Goal: Transaction & Acquisition: Purchase product/service

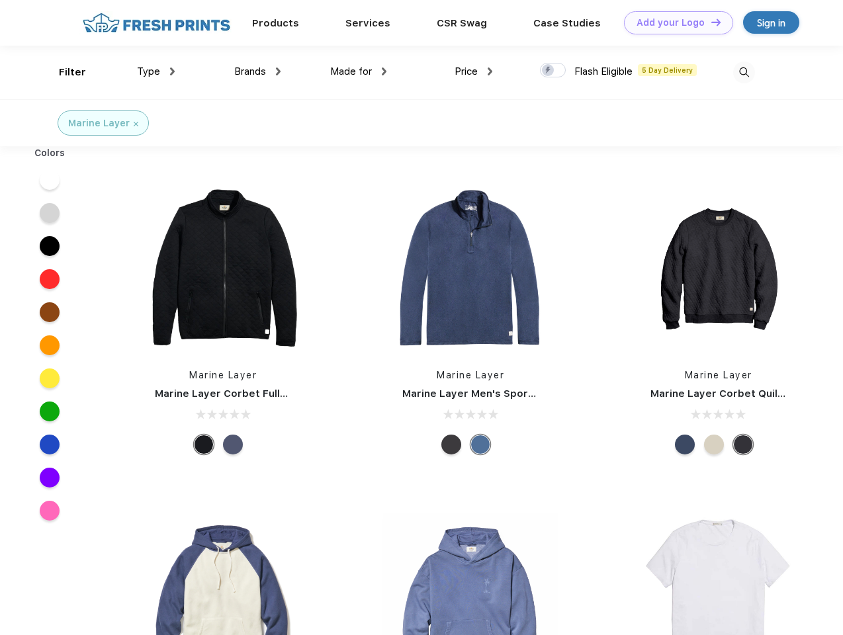
click at [673, 22] on link "Add your Logo Design Tool" at bounding box center [678, 22] width 109 height 23
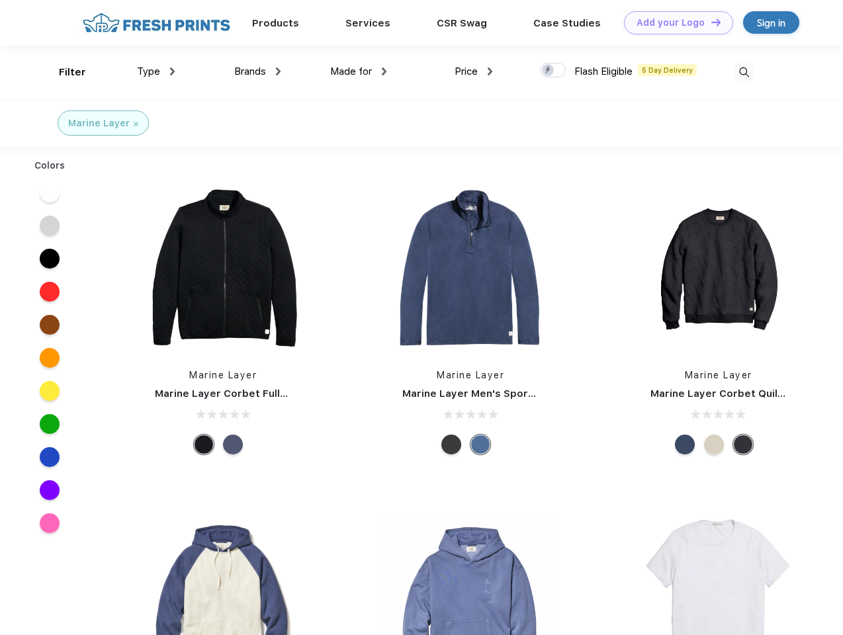
click at [0, 0] on div "Design Tool" at bounding box center [0, 0] width 0 height 0
click at [710, 22] on link "Add your Logo Design Tool" at bounding box center [678, 22] width 109 height 23
click at [64, 72] on div "Filter" at bounding box center [72, 72] width 27 height 15
click at [156, 71] on span "Type" at bounding box center [148, 71] width 23 height 12
click at [257, 71] on span "Brands" at bounding box center [250, 71] width 32 height 12
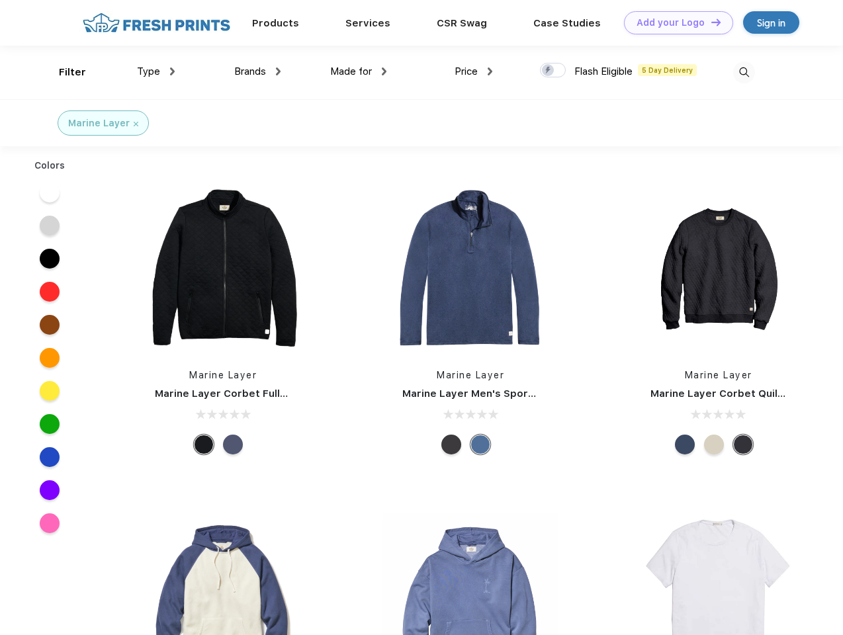
click at [359, 71] on span "Made for" at bounding box center [351, 71] width 42 height 12
click at [474, 71] on span "Price" at bounding box center [465, 71] width 23 height 12
click at [553, 71] on div at bounding box center [553, 70] width 26 height 15
click at [548, 71] on input "checkbox" at bounding box center [544, 66] width 9 height 9
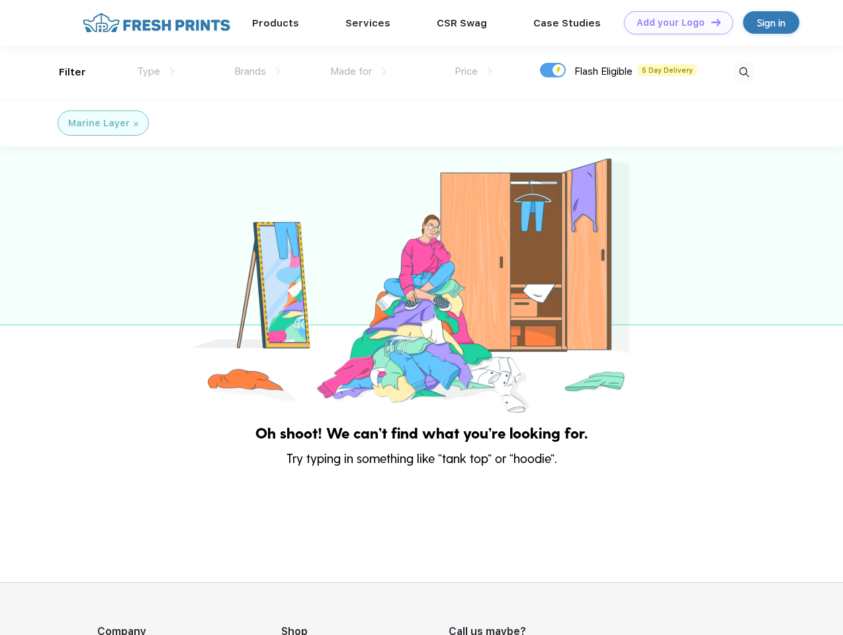
click at [744, 72] on img at bounding box center [744, 73] width 22 height 22
